Goal: Answer question/provide support: Share knowledge or assist other users

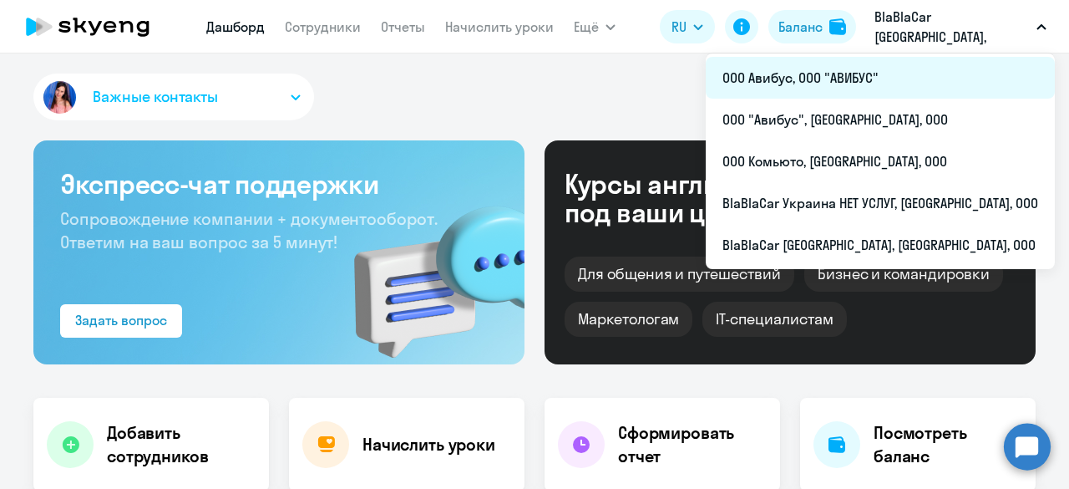
click at [920, 72] on li "ООО Авибус, ООО "АВИБУС"" at bounding box center [880, 78] width 349 height 42
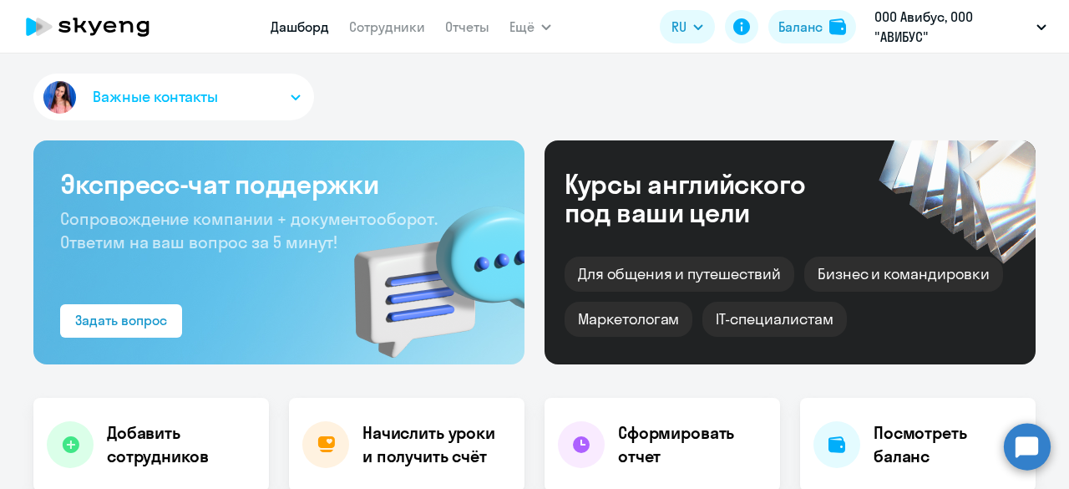
select select "30"
click at [407, 31] on link "Сотрудники" at bounding box center [387, 26] width 76 height 17
select select "30"
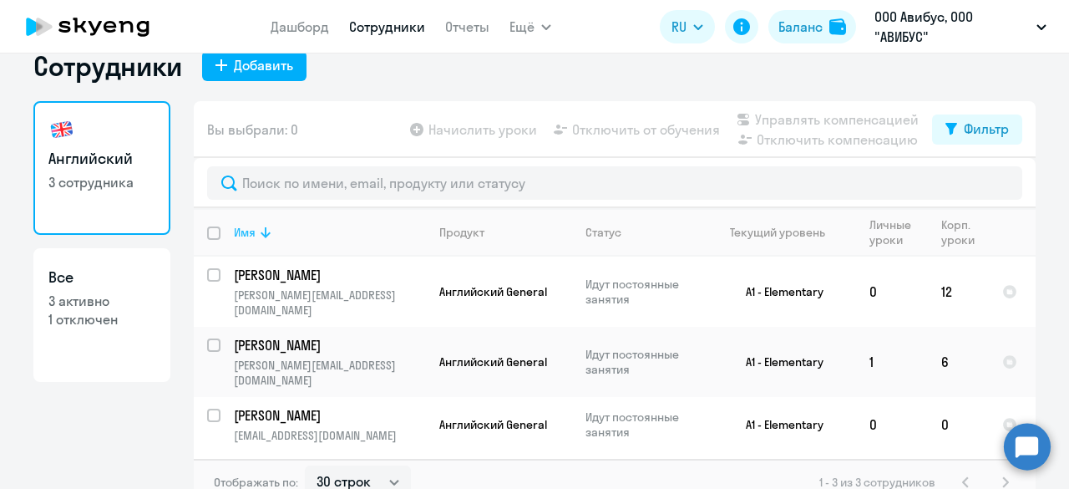
scroll to position [45, 0]
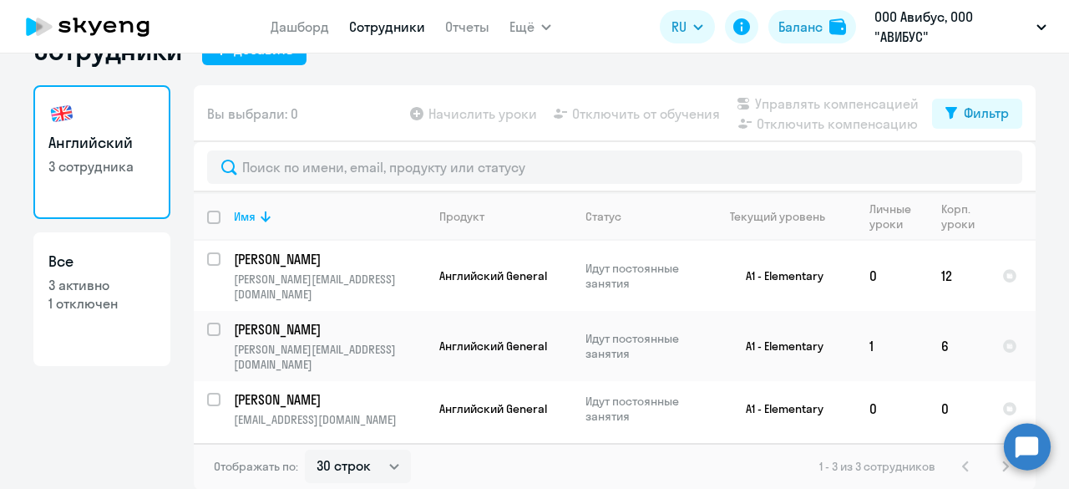
click at [1025, 447] on circle at bounding box center [1027, 446] width 47 height 47
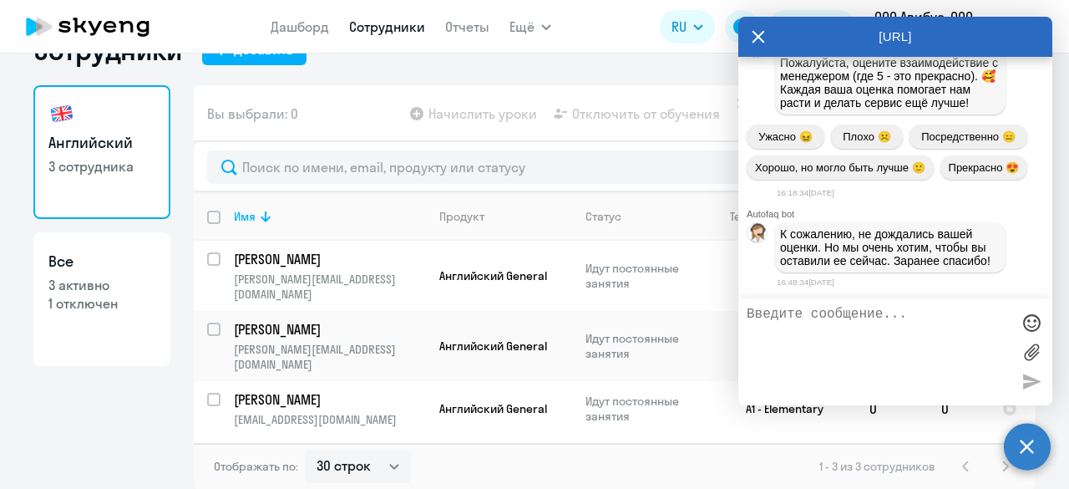
click at [839, 327] on textarea at bounding box center [879, 352] width 264 height 90
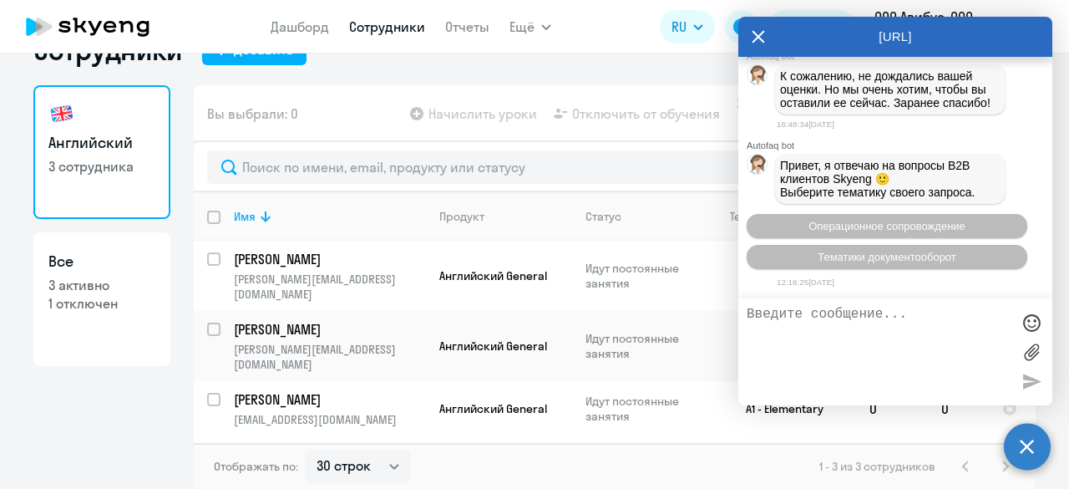
scroll to position [18417, 0]
type textarea "Добрый день"
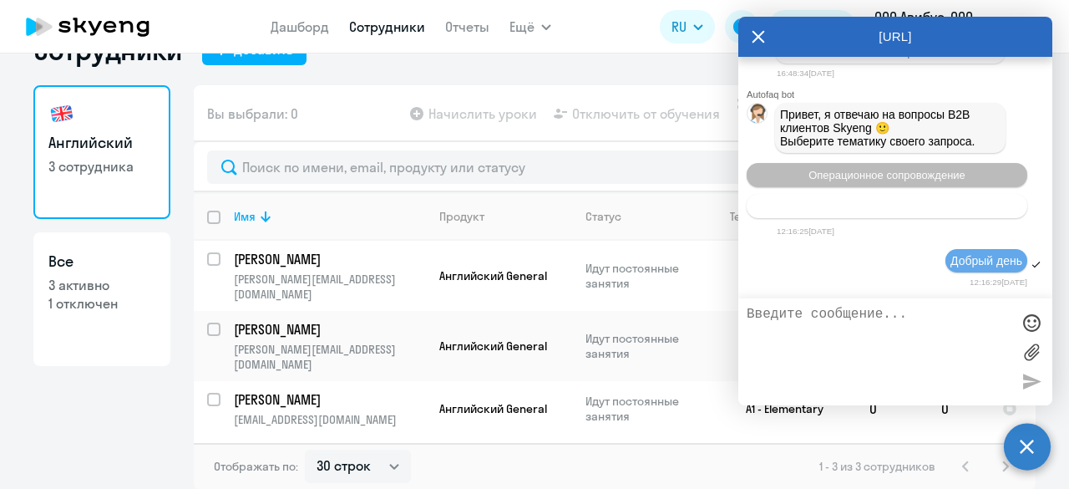
scroll to position [18599, 0]
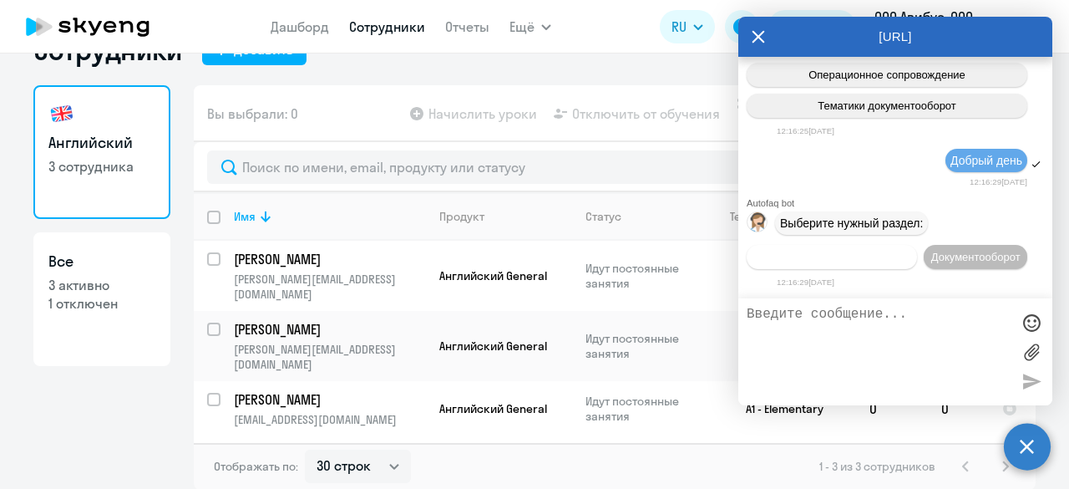
click at [845, 251] on span "Операционное сопровождение" at bounding box center [831, 257] width 157 height 13
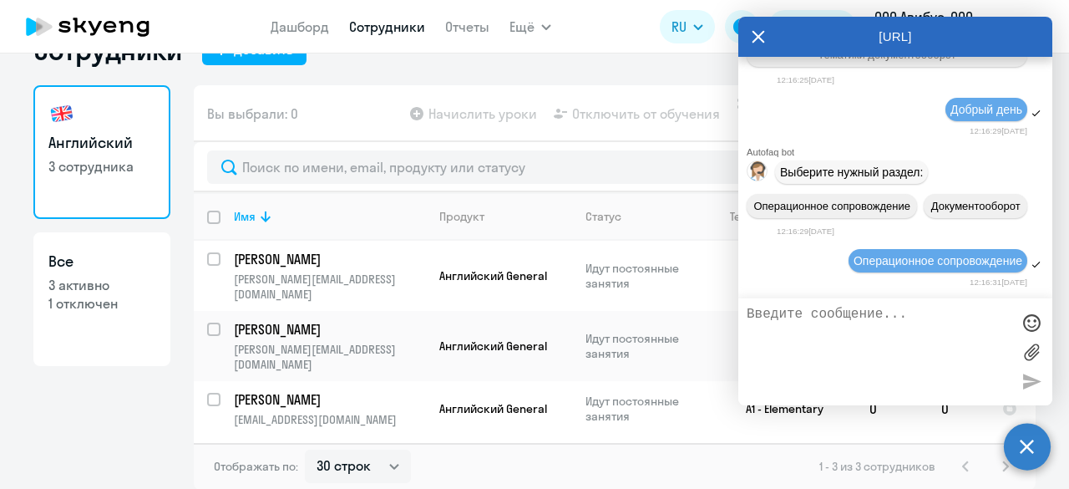
scroll to position [18781, 0]
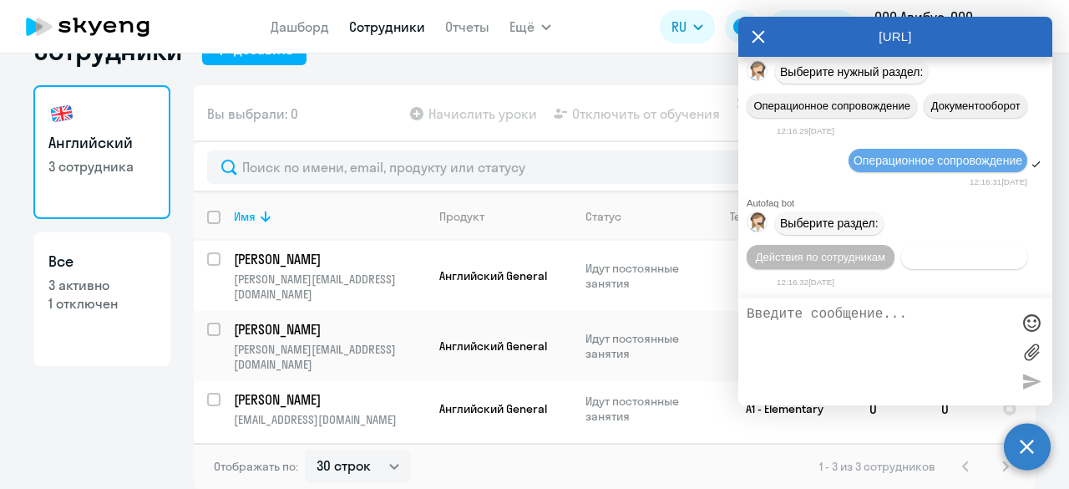
click at [910, 258] on span "Действия с балансом" at bounding box center [964, 257] width 109 height 13
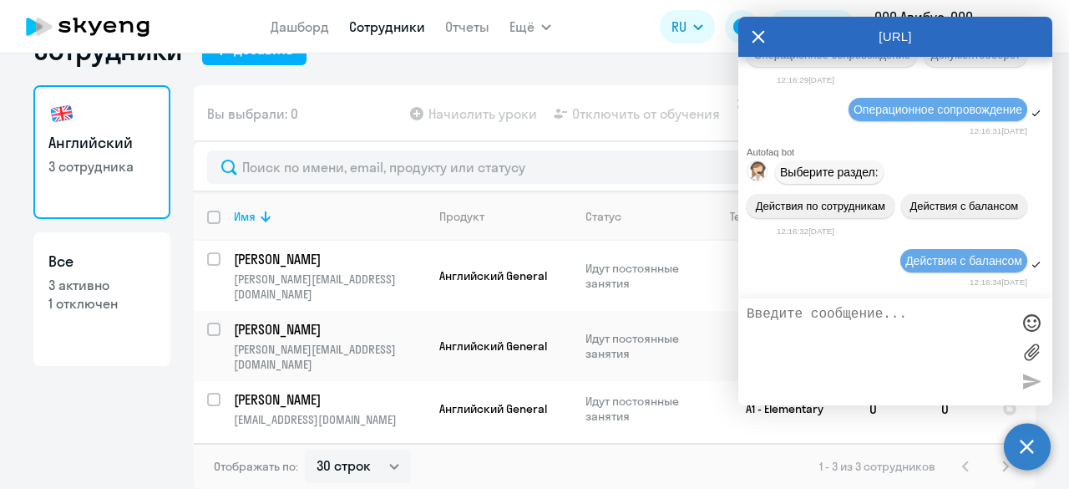
scroll to position [18965, 0]
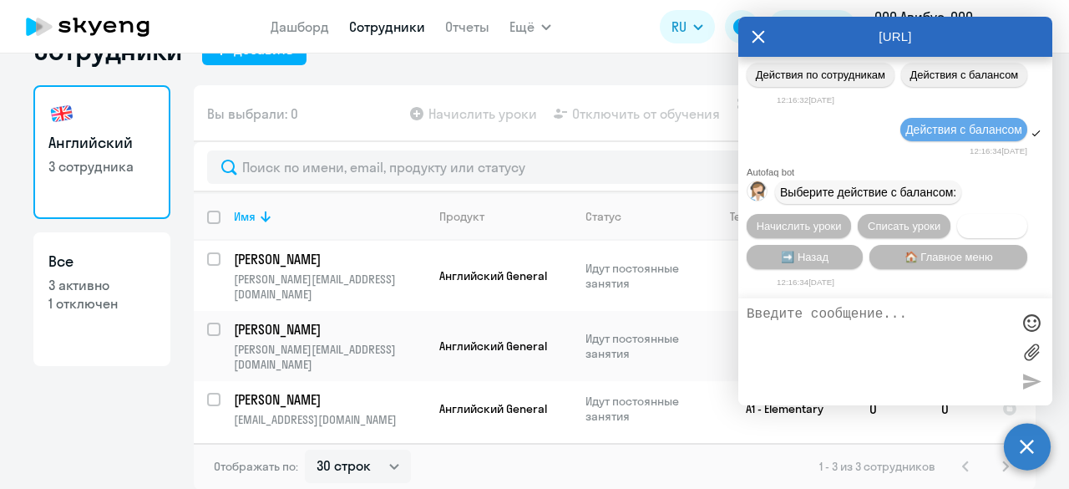
click at [976, 224] on span "Трансфер" at bounding box center [992, 226] width 51 height 13
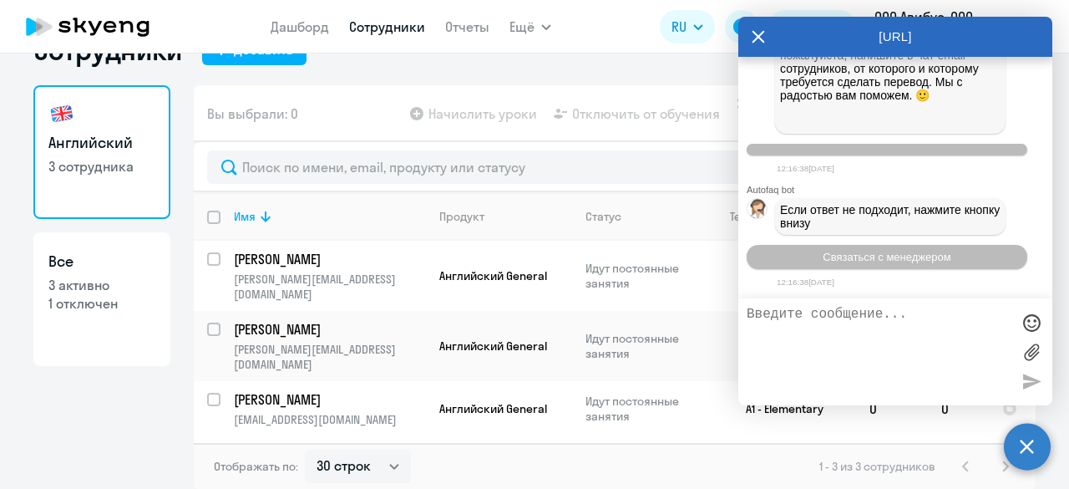
scroll to position [19414, 0]
drag, startPoint x: 224, startPoint y: 281, endPoint x: 428, endPoint y: 291, distance: 204.0
click at [428, 291] on tr "[PERSON_NAME] [PERSON_NAME][EMAIL_ADDRESS][DOMAIN_NAME] Английский General Идут…" at bounding box center [615, 276] width 842 height 70
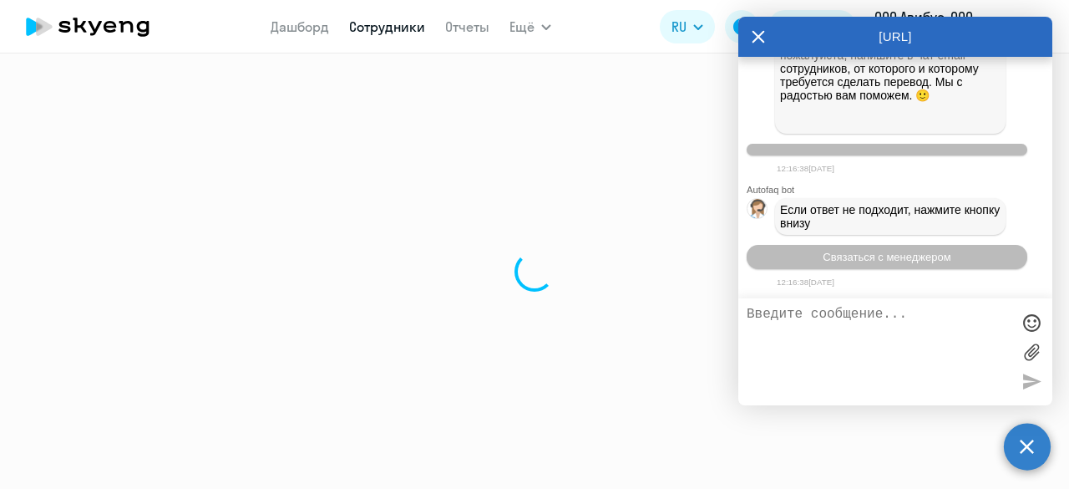
select select "english"
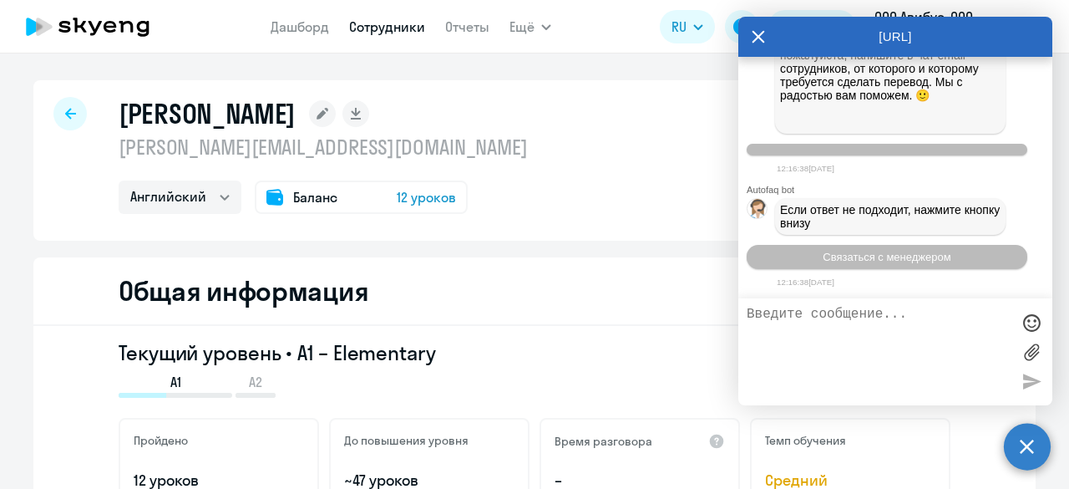
click at [783, 323] on textarea at bounding box center [879, 352] width 264 height 90
paste textarea "[EMAIL_ADDRESS][DOMAIN_NAME]"
type textarea "[EMAIL_ADDRESS][DOMAIN_NAME]"
click at [786, 316] on textarea "[EMAIL_ADDRESS][DOMAIN_NAME]" at bounding box center [879, 352] width 264 height 90
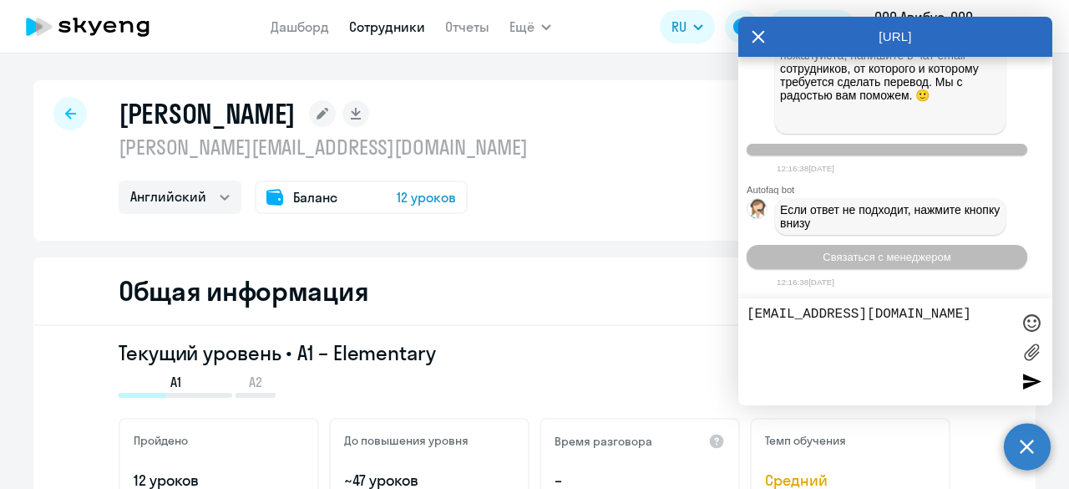
click at [786, 316] on textarea "[EMAIL_ADDRESS][DOMAIN_NAME]" at bounding box center [879, 352] width 264 height 90
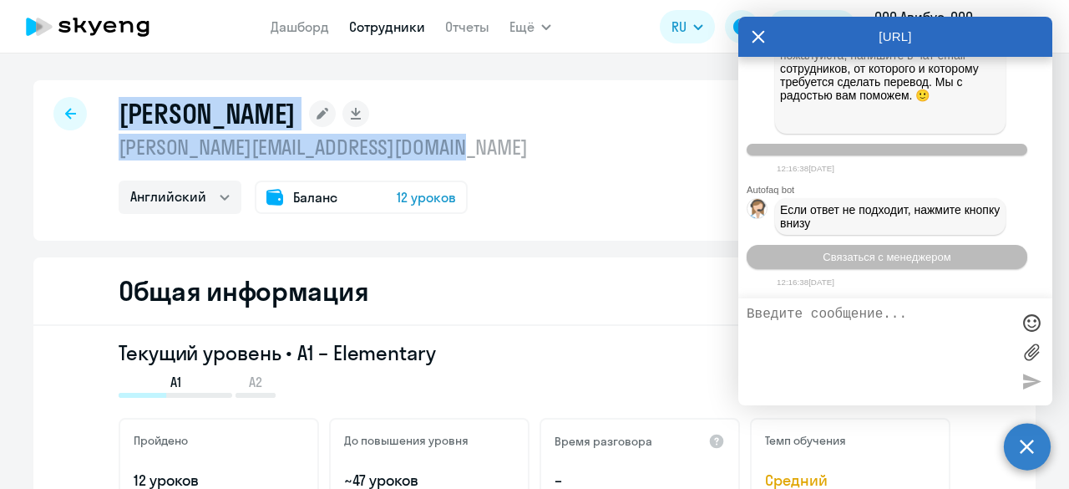
drag, startPoint x: 482, startPoint y: 151, endPoint x: 114, endPoint y: 114, distance: 370.2
click at [119, 114] on div "[PERSON_NAME] [PERSON_NAME][EMAIL_ADDRESS][DOMAIN_NAME] Английский Баланс 12 ур…" at bounding box center [323, 155] width 409 height 117
copy div "[PERSON_NAME] [PERSON_NAME][EMAIL_ADDRESS][DOMAIN_NAME]"
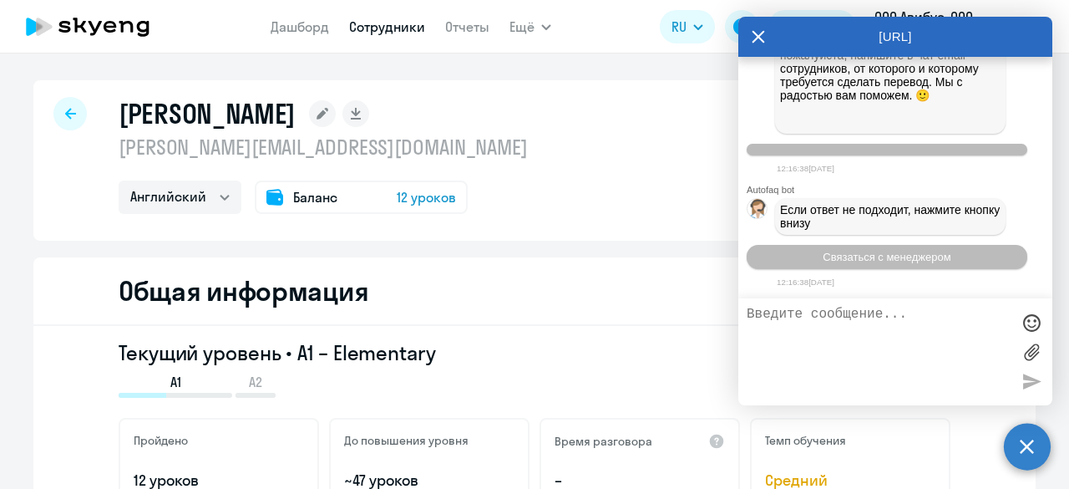
click at [792, 316] on textarea at bounding box center [879, 352] width 264 height 90
paste textarea "[PERSON_NAME] [PERSON_NAME][EMAIL_ADDRESS][DOMAIN_NAME]"
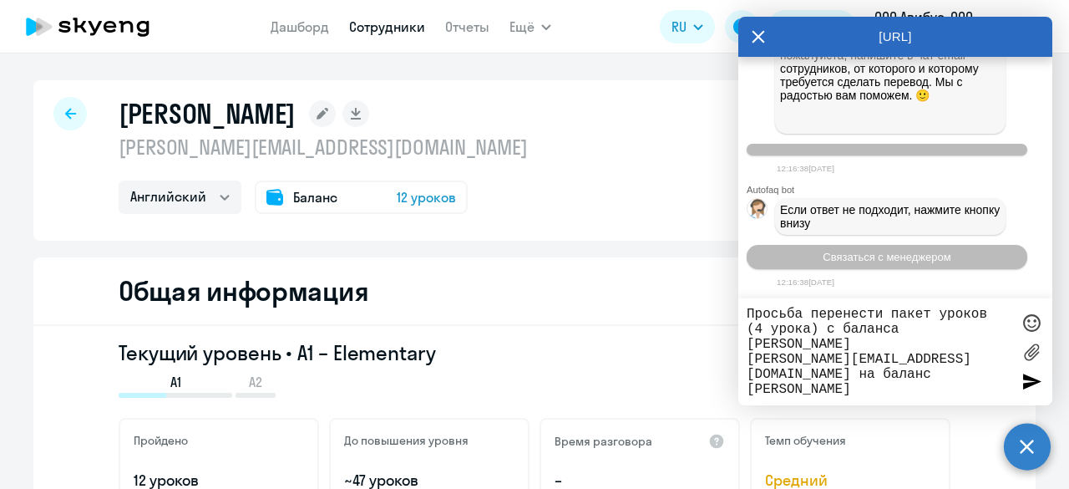
type textarea "Просьба перенести пакет уроков (4 урока) с баланса [PERSON_NAME] [PERSON_NAME][…"
click at [68, 111] on div at bounding box center [69, 113] width 33 height 33
select select "30"
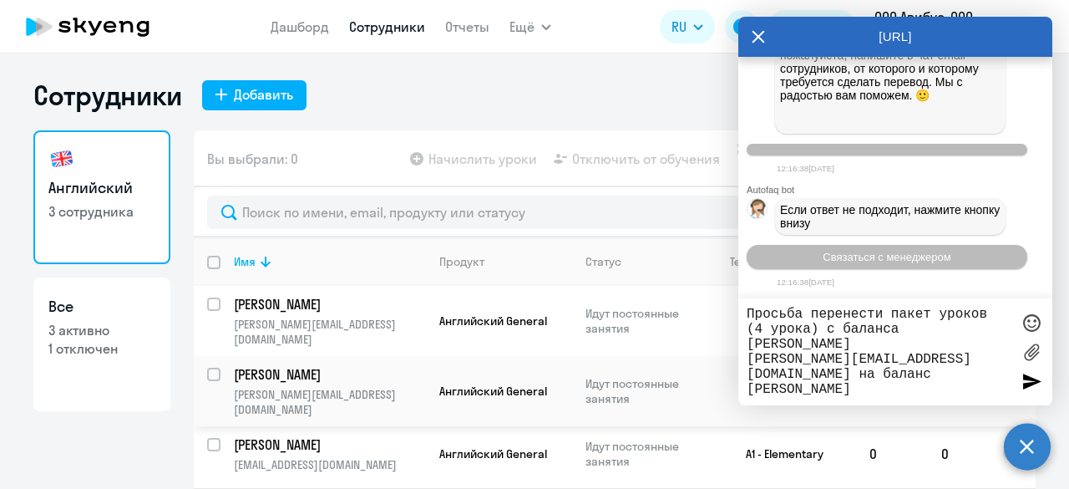
scroll to position [45, 0]
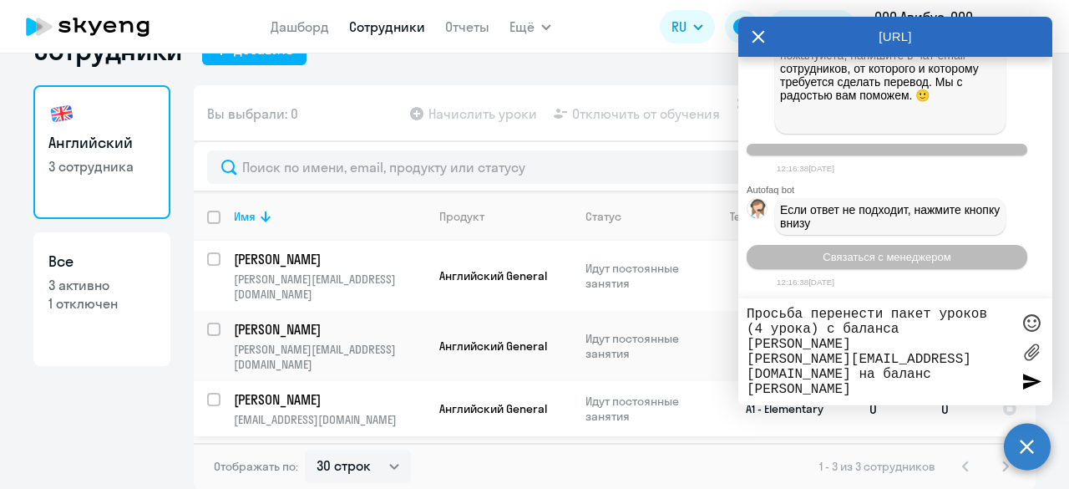
click at [239, 412] on p "[EMAIL_ADDRESS][DOMAIN_NAME]" at bounding box center [329, 419] width 191 height 15
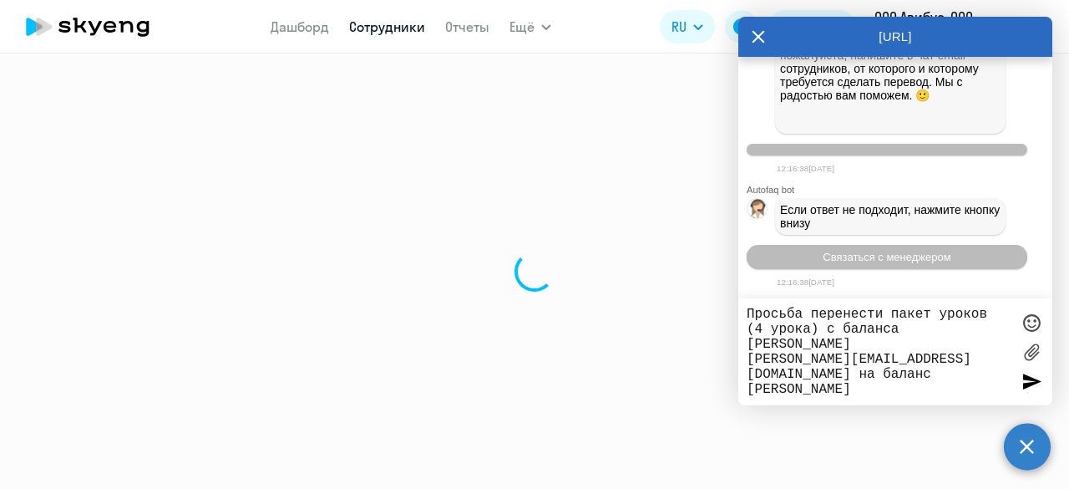
select select "english"
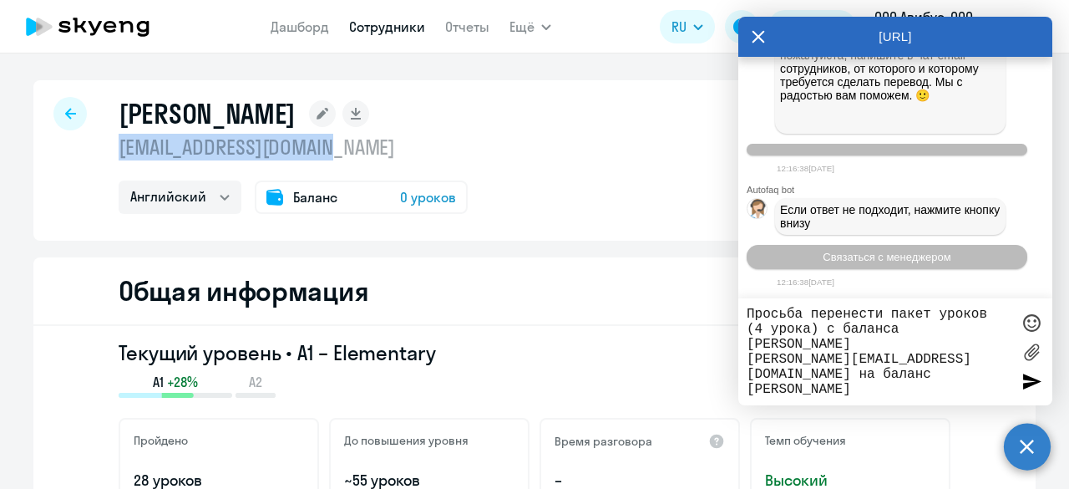
drag, startPoint x: 104, startPoint y: 148, endPoint x: 347, endPoint y: 153, distance: 243.9
click at [347, 153] on div "[PERSON_NAME] [EMAIL_ADDRESS][DOMAIN_NAME] Английский Баланс 0 уроков" at bounding box center [534, 160] width 1002 height 160
copy p "[EMAIL_ADDRESS][DOMAIN_NAME]"
click at [984, 373] on textarea "Просьба перенести пакет уроков (4 урока) с баланса [PERSON_NAME] [PERSON_NAME][…" at bounding box center [879, 352] width 264 height 90
paste textarea "[EMAIL_ADDRESS][DOMAIN_NAME]"
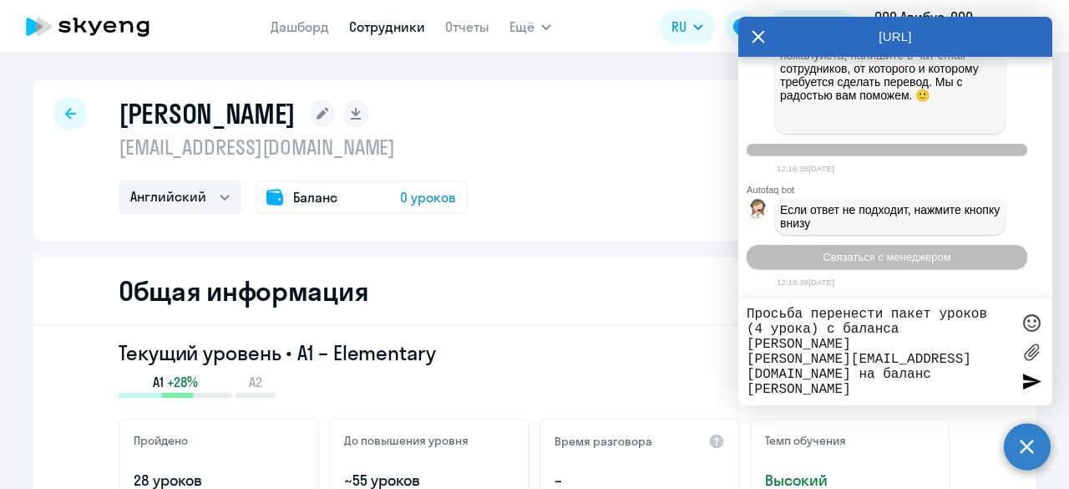
type textarea "Просьба перенести пакет уроков (4 урока) с баланса [PERSON_NAME] [PERSON_NAME][…"
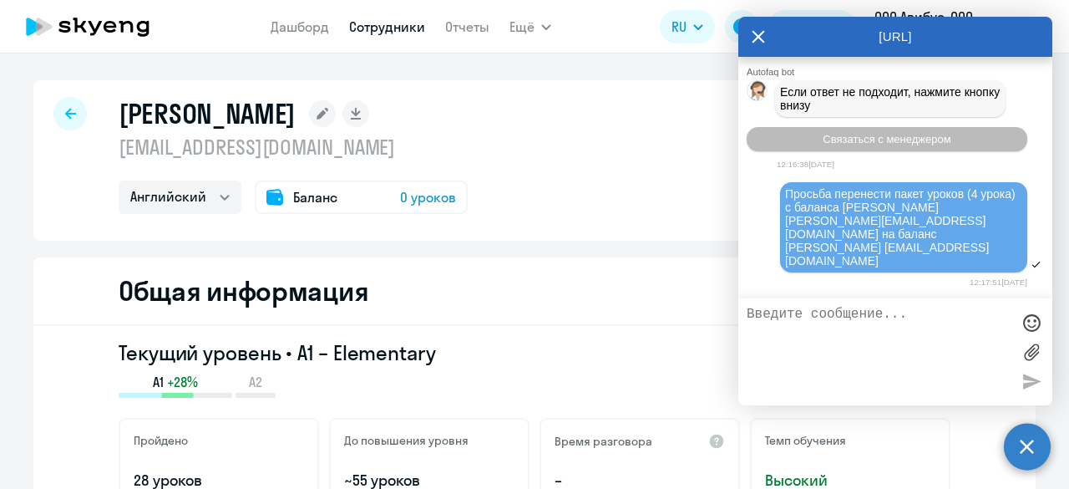
scroll to position [19830, 0]
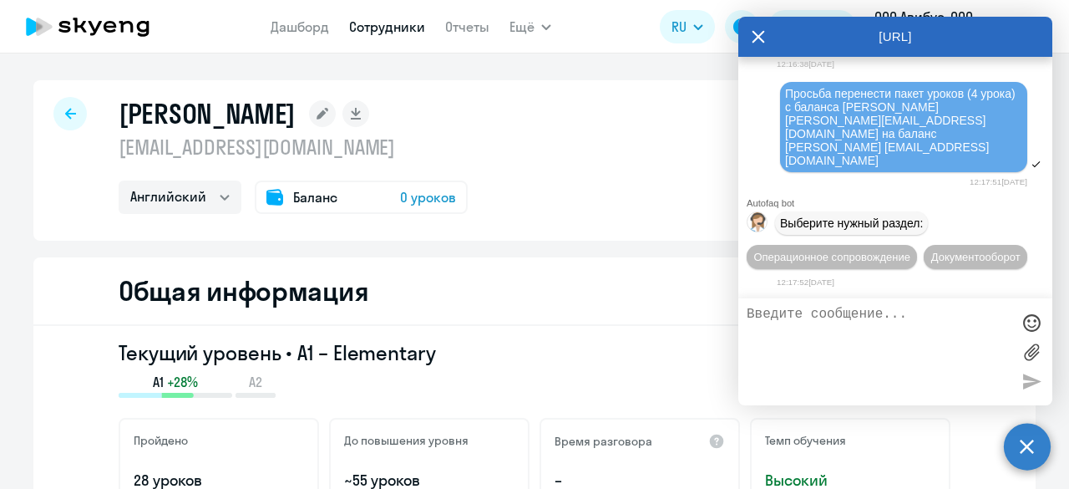
click at [414, 200] on span "0 уроков" at bounding box center [428, 197] width 56 height 20
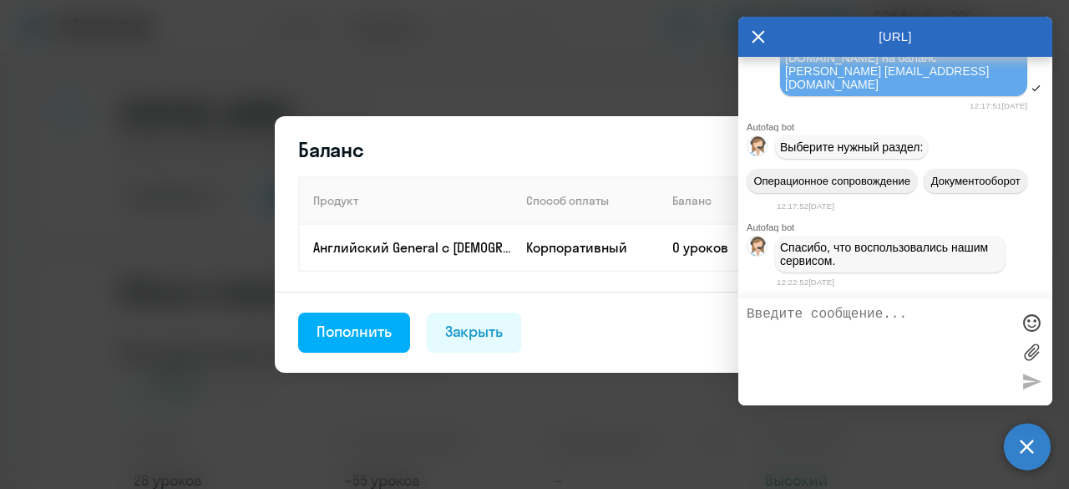
scroll to position [19907, 0]
click at [626, 134] on div "Баланс Продукт Способ оплаты Баланс Английский General с [DEMOGRAPHIC_DATA] пре…" at bounding box center [535, 244] width 520 height 256
click at [752, 29] on icon at bounding box center [758, 37] width 13 height 40
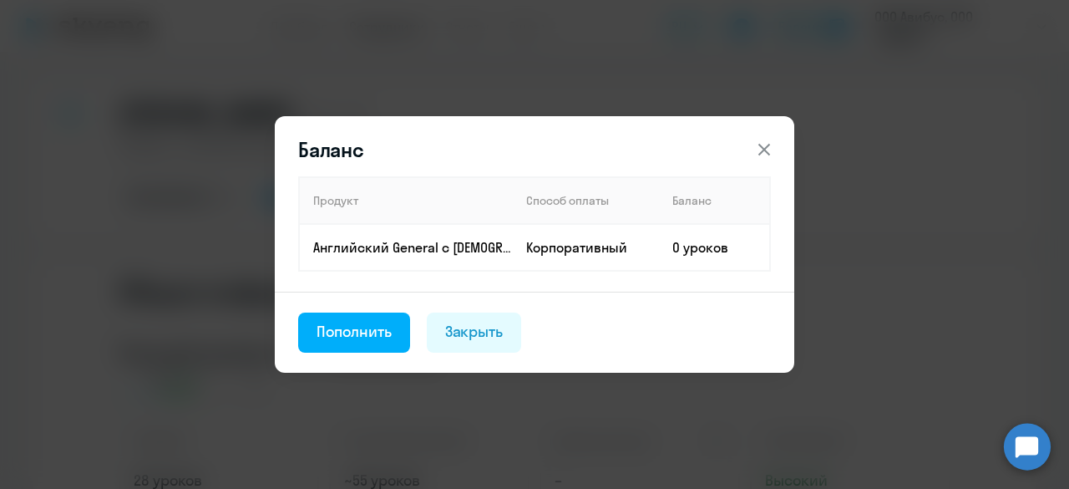
click at [763, 150] on icon at bounding box center [764, 150] width 12 height 12
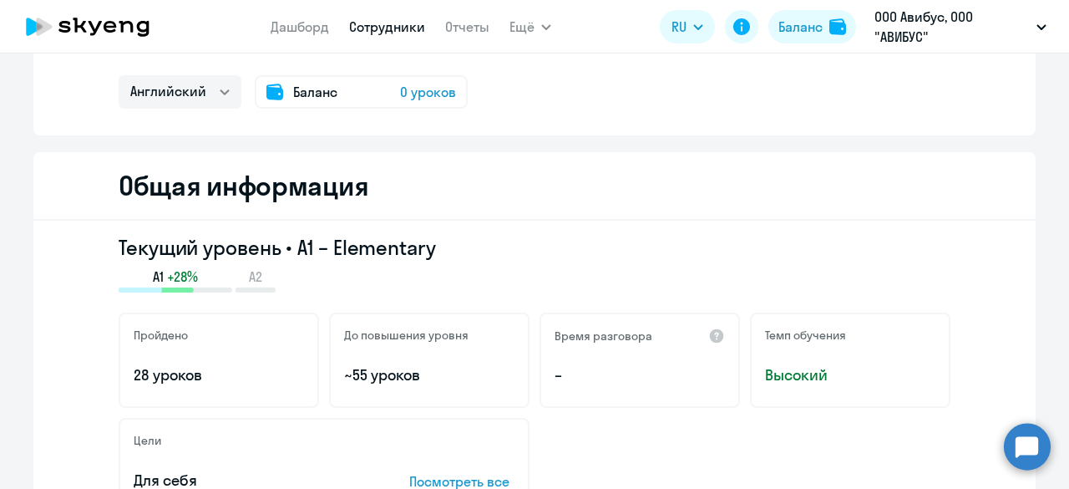
scroll to position [251, 0]
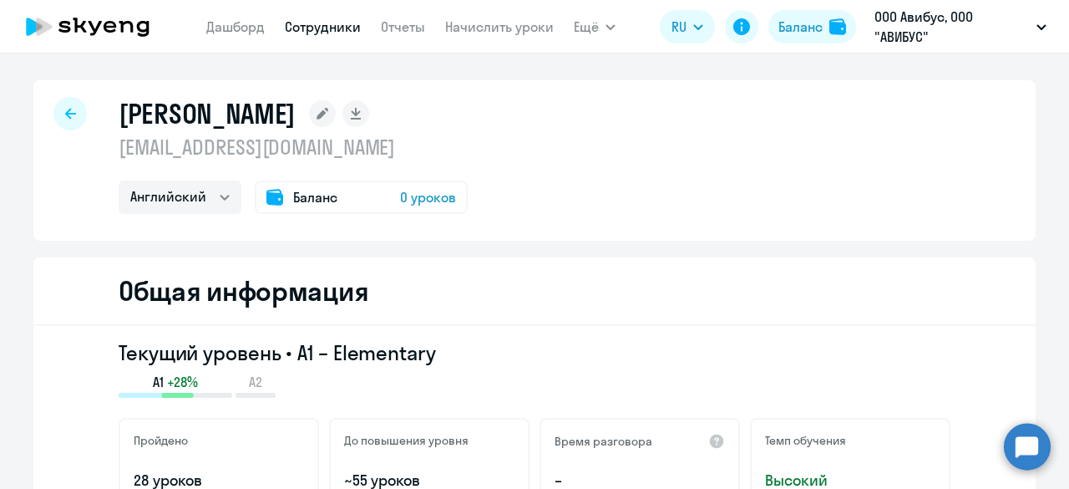
select select "english"
click at [1020, 445] on circle at bounding box center [1027, 446] width 47 height 47
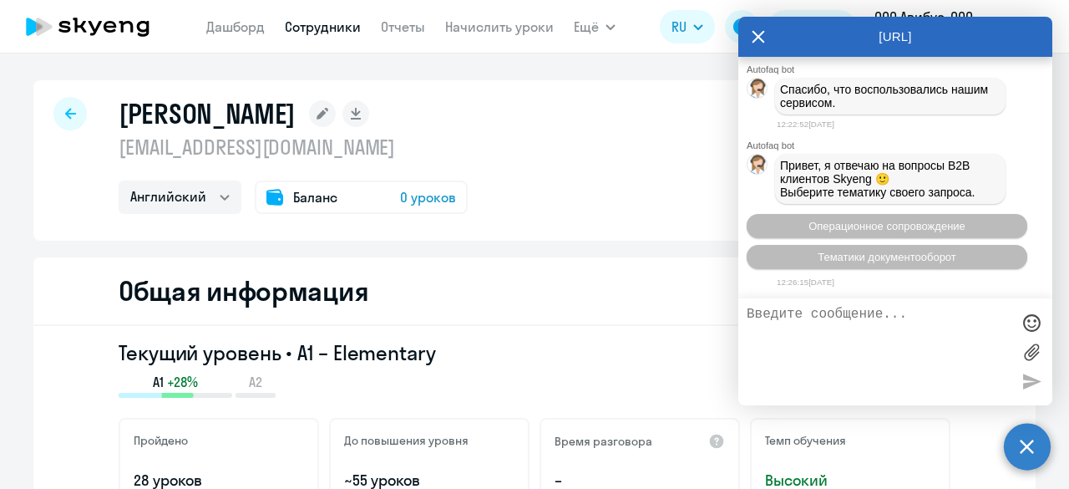
scroll to position [19818, 0]
drag, startPoint x: 925, startPoint y: 144, endPoint x: 774, endPoint y: 81, distance: 163.6
copy span "Просьба перенести пакет уроков (4 урока) с баланса Шульченков Павел Сергеевич p…"
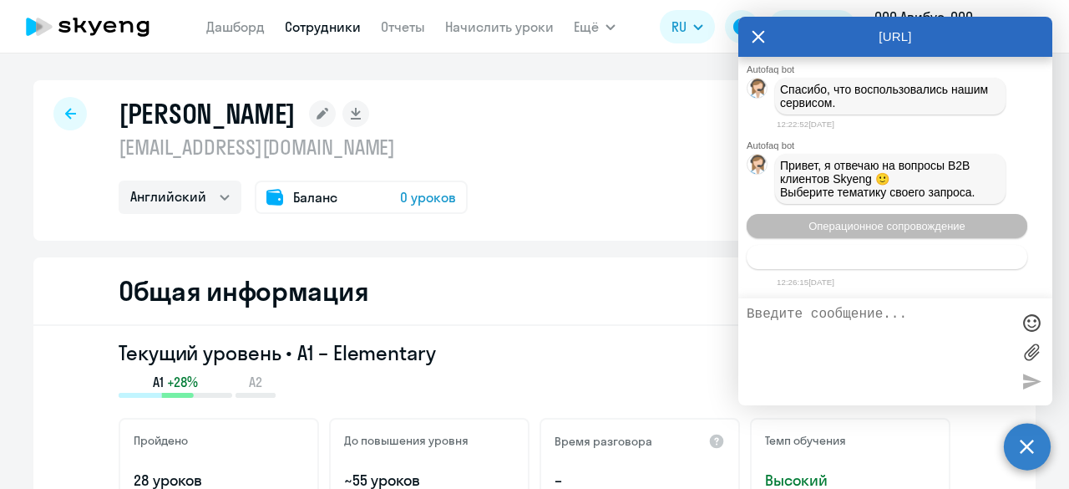
click at [929, 260] on span "Тематики документооборот" at bounding box center [887, 257] width 139 height 13
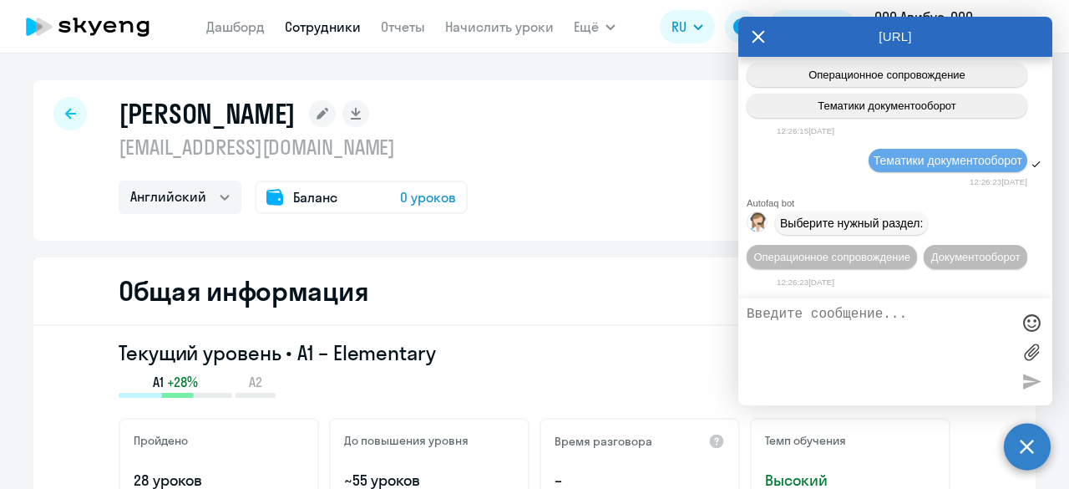
scroll to position [20250, 0]
click at [929, 260] on button "Документооборот" at bounding box center [976, 257] width 104 height 24
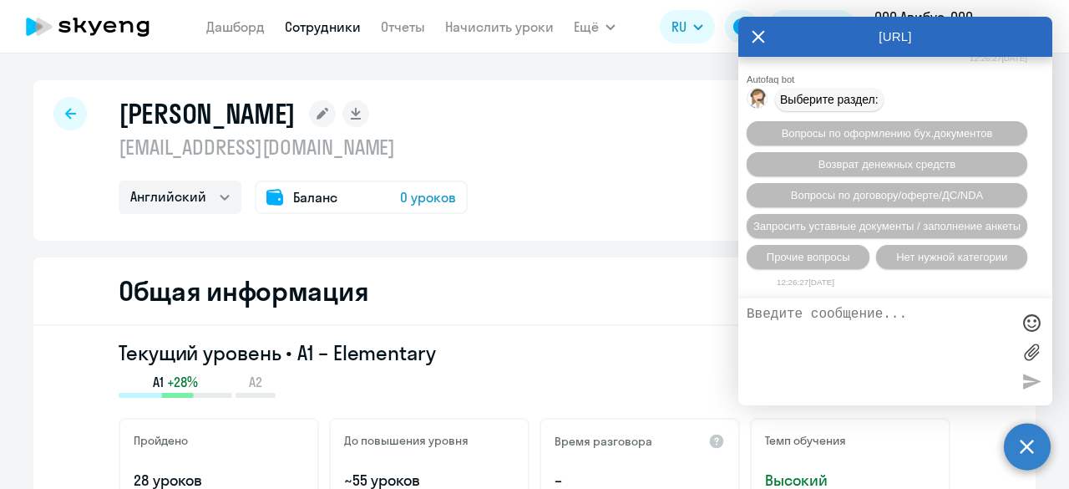
scroll to position [20523, 0]
click at [937, 260] on span "Нет нужной категории" at bounding box center [951, 257] width 111 height 13
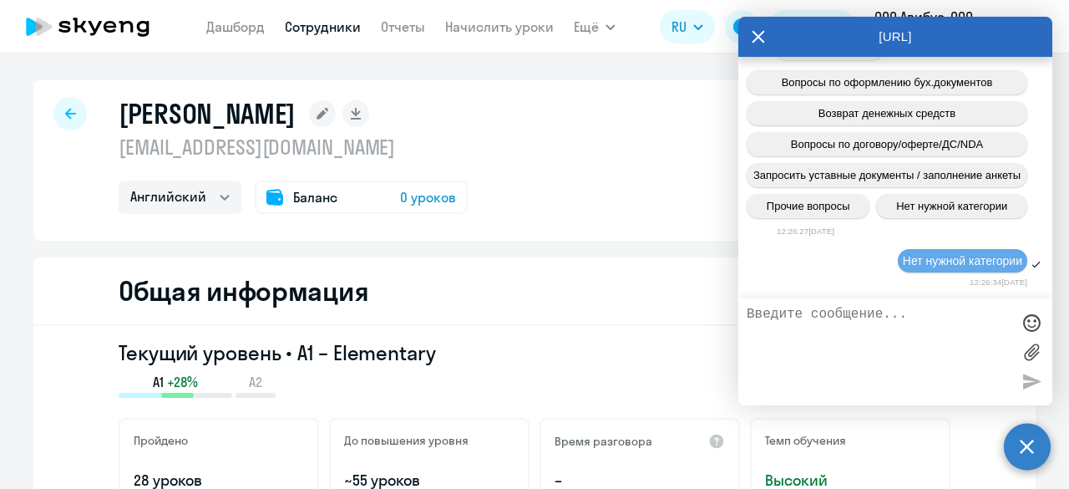
scroll to position [20574, 0]
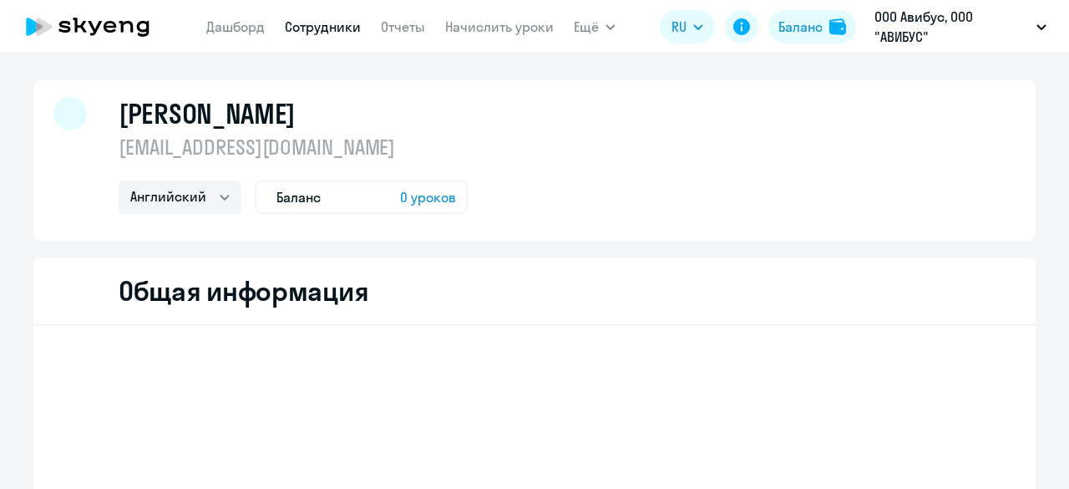
select select "english"
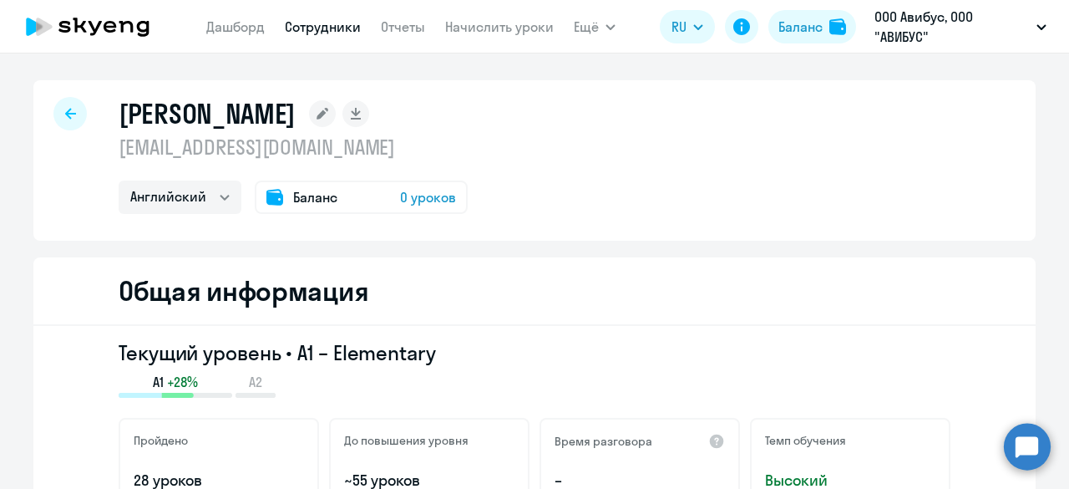
click at [1031, 446] on circle at bounding box center [1027, 446] width 47 height 47
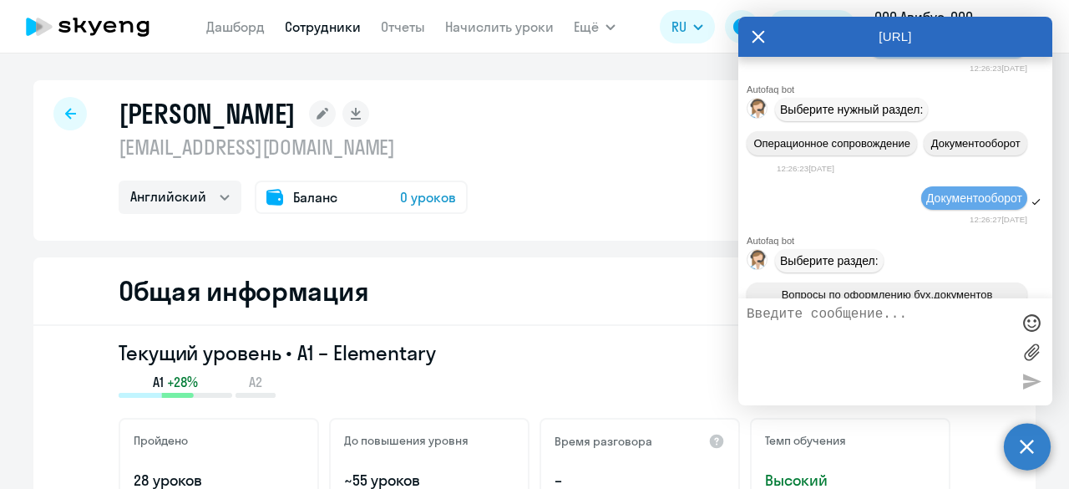
scroll to position [18987, 0]
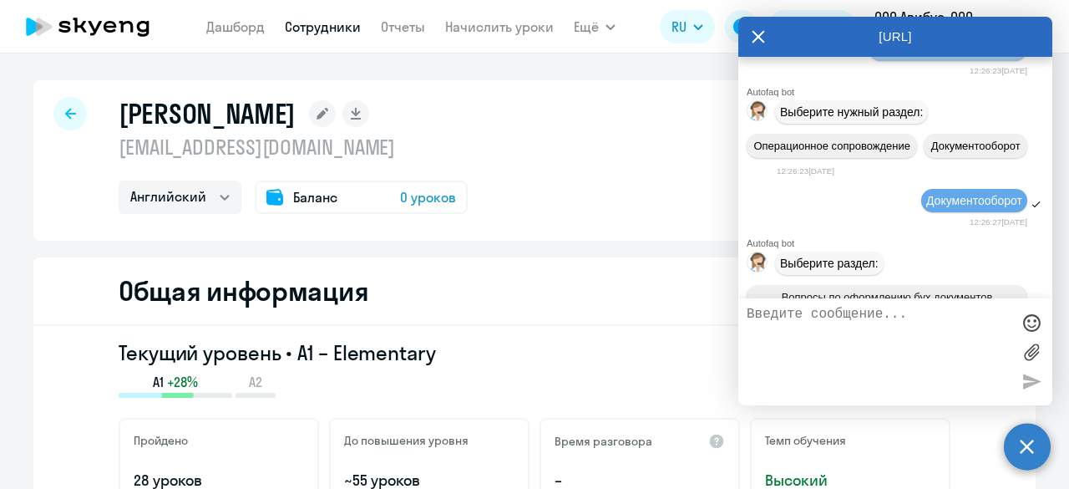
click at [829, 334] on textarea at bounding box center [879, 352] width 264 height 90
paste textarea "Просьба перенести пакет уроков (4 урока) с баланса [PERSON_NAME] [PERSON_NAME][…"
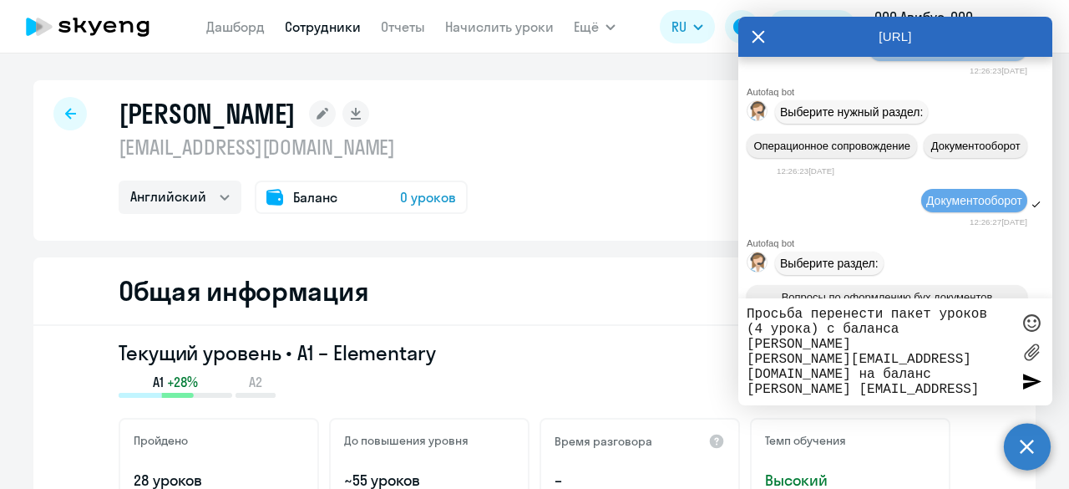
type textarea "Просьба перенести пакет уроков (4 урока) с баланса [PERSON_NAME] [PERSON_NAME][…"
click at [1020, 387] on div at bounding box center [1031, 380] width 25 height 25
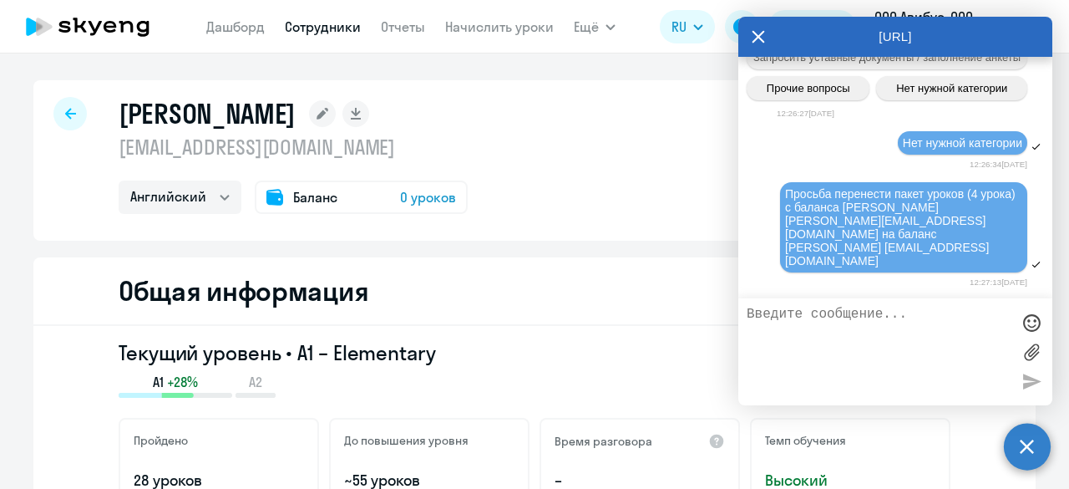
scroll to position [20768, 0]
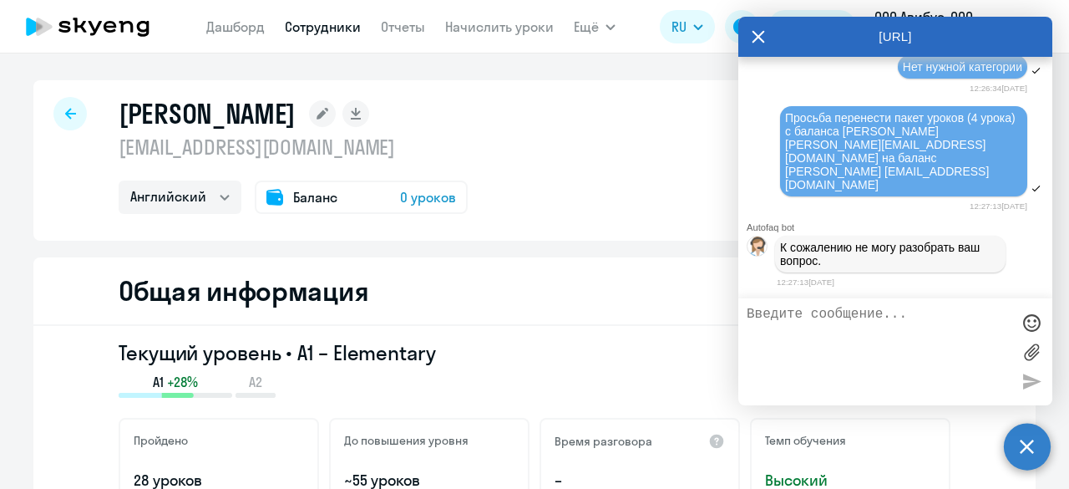
click at [861, 352] on textarea at bounding box center [879, 352] width 264 height 90
type textarea "перенос уроков"
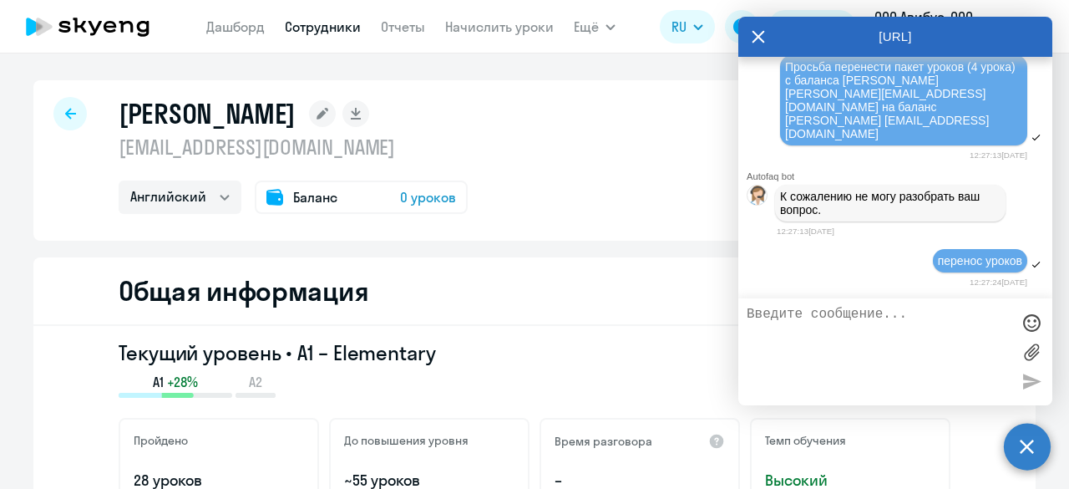
scroll to position [20819, 0]
click at [763, 37] on icon at bounding box center [758, 37] width 13 height 40
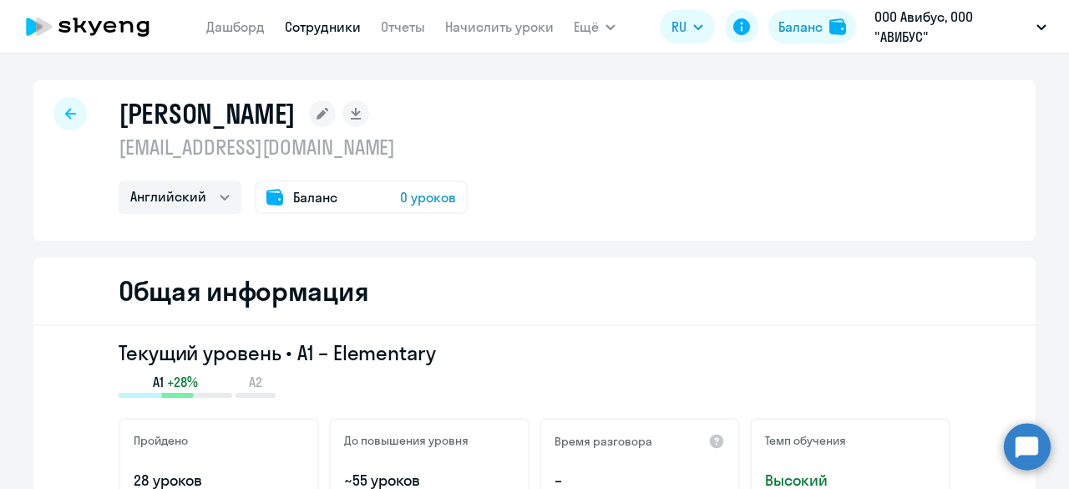
click at [1019, 449] on circle at bounding box center [1027, 446] width 47 height 47
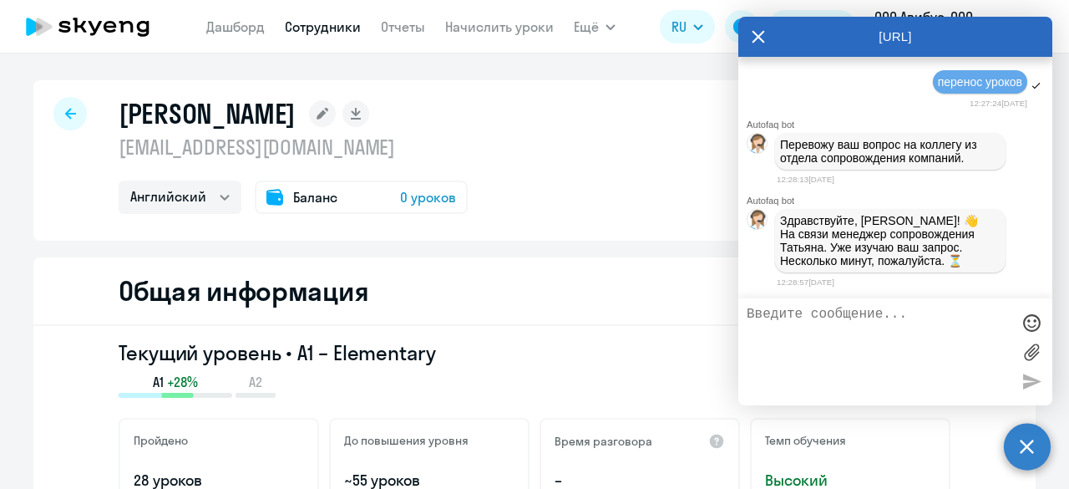
scroll to position [21004, 0]
click at [870, 326] on textarea at bounding box center [879, 352] width 264 height 90
